Goal: Find specific page/section: Find specific page/section

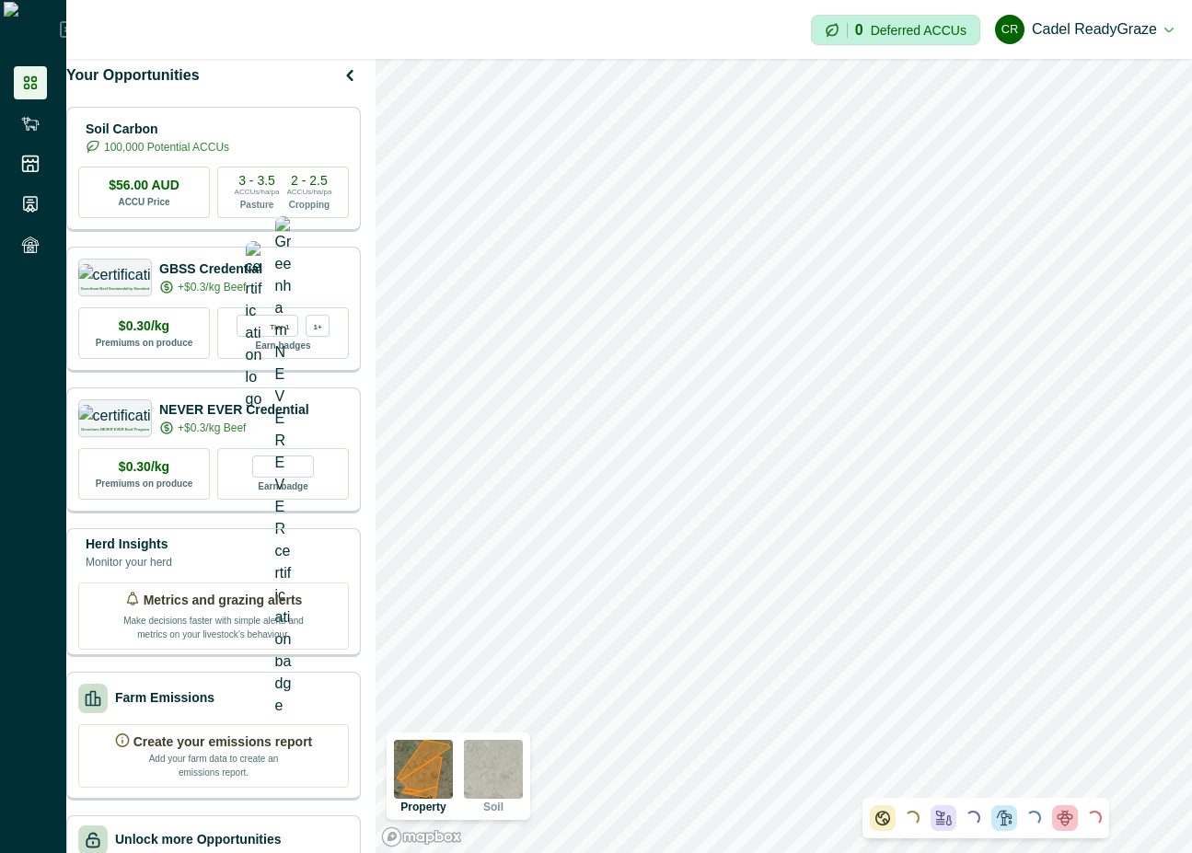
click at [60, 27] on icon at bounding box center [68, 29] width 17 height 17
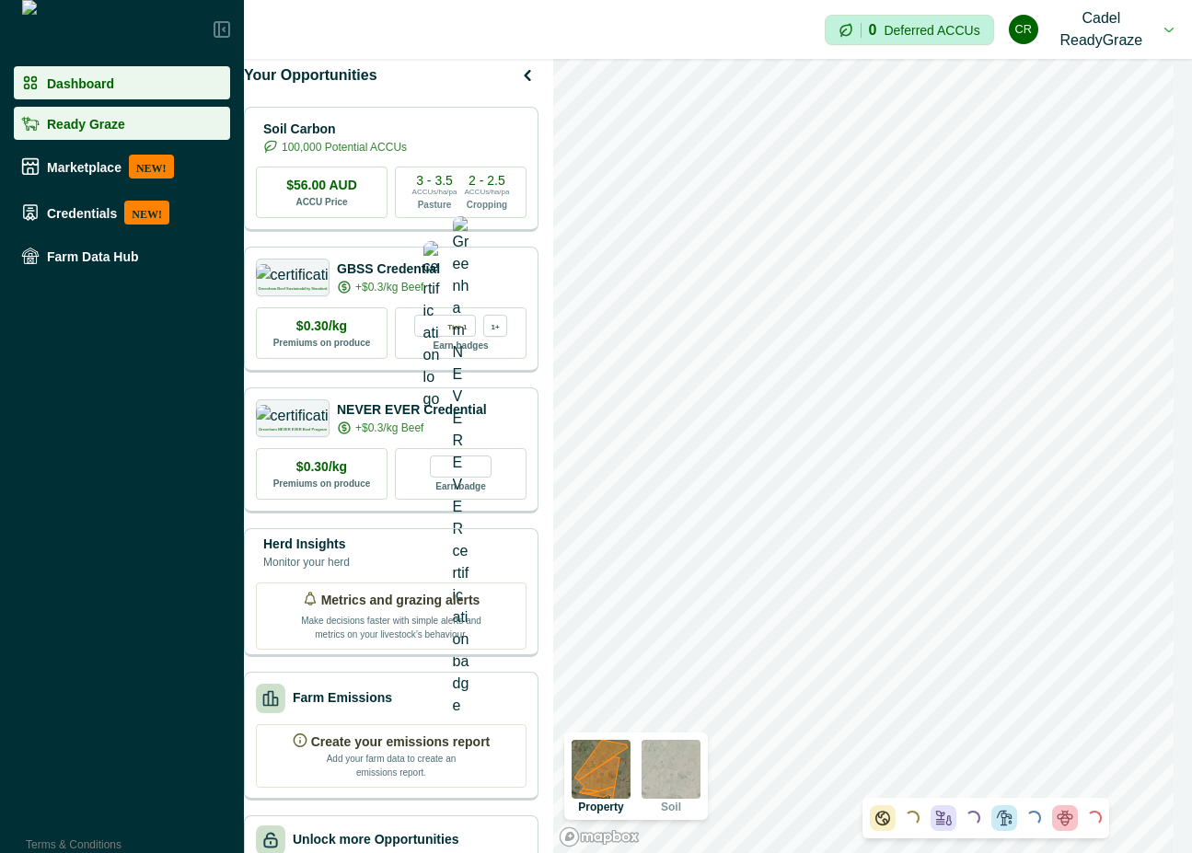
click at [83, 132] on div "Ready Graze" at bounding box center [122, 123] width 202 height 18
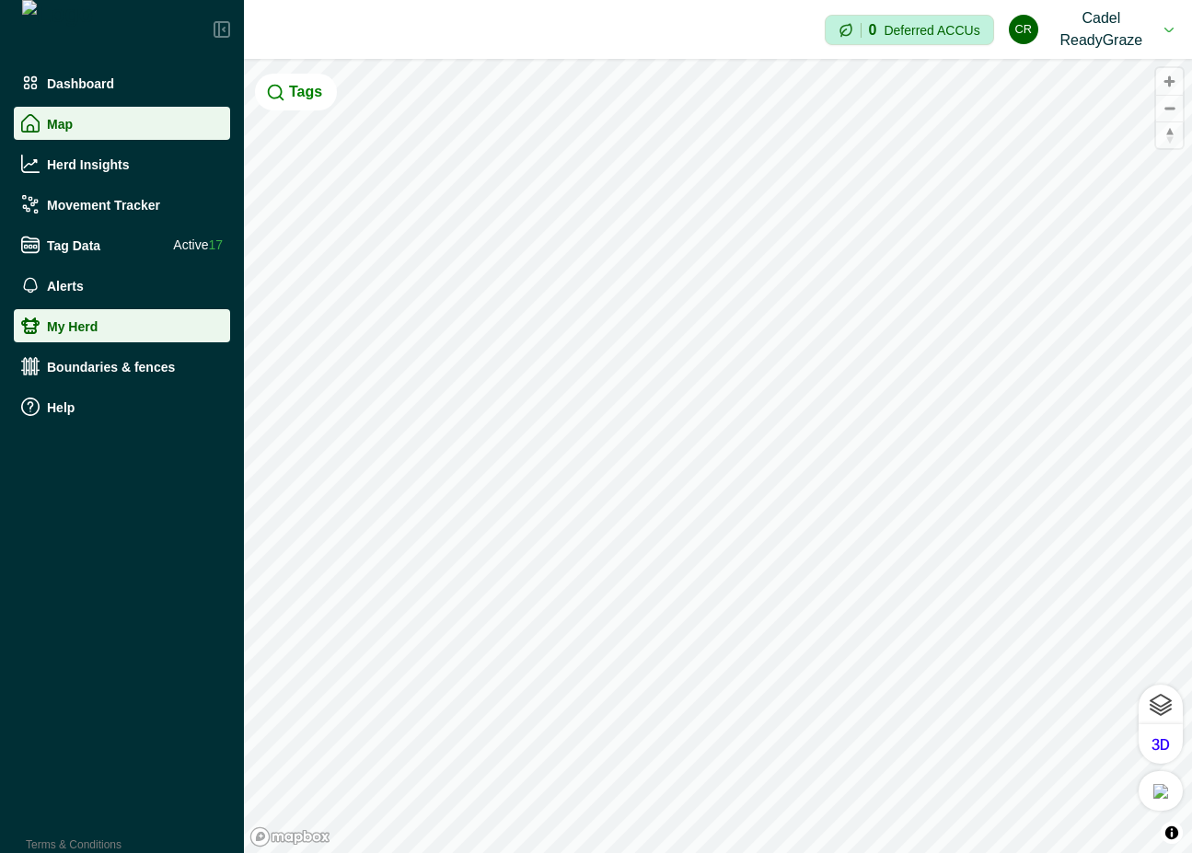
click at [90, 329] on p "My Herd" at bounding box center [72, 326] width 51 height 15
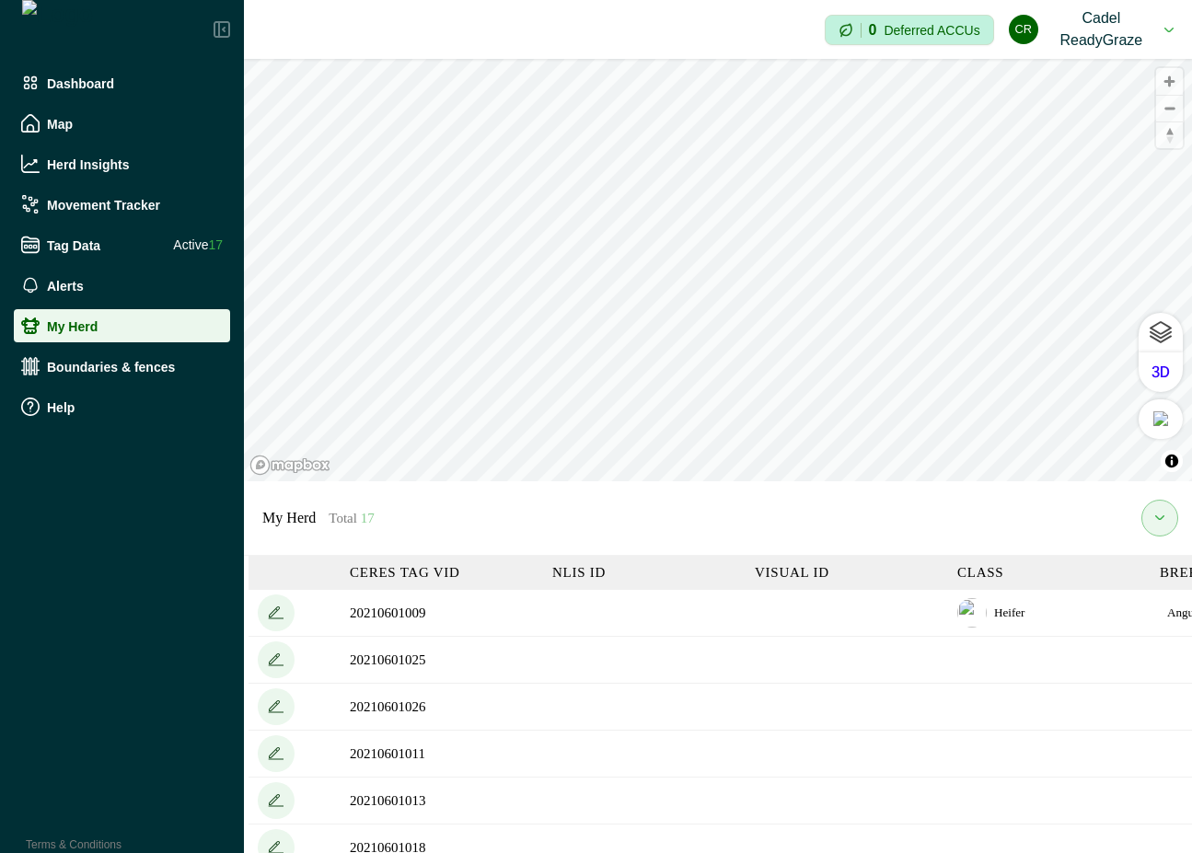
drag, startPoint x: 350, startPoint y: 566, endPoint x: 447, endPoint y: 561, distance: 96.8
click at [447, 561] on th "Ceres Tag VID" at bounding box center [442, 573] width 203 height 34
drag, startPoint x: 349, startPoint y: 570, endPoint x: 460, endPoint y: 572, distance: 111.4
click at [460, 572] on th "Ceres Tag VID" at bounding box center [442, 573] width 203 height 34
copy th "Ceres Tag VID"
